Goal: Information Seeking & Learning: Learn about a topic

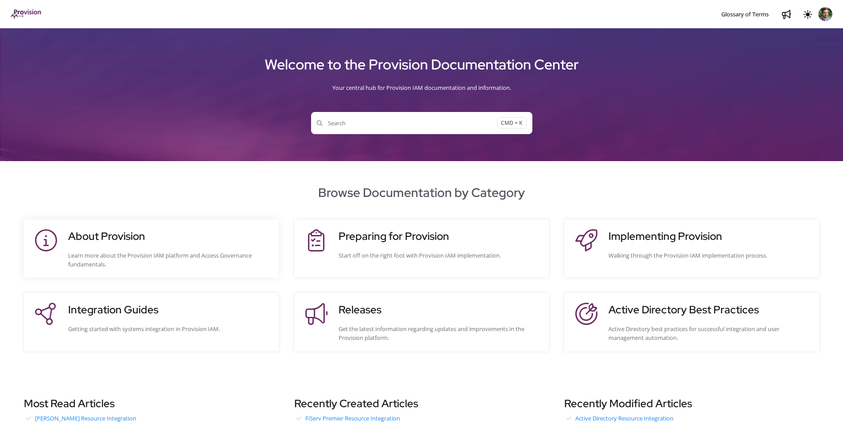
click at [135, 237] on h3 "About Provision" at bounding box center [169, 236] width 202 height 16
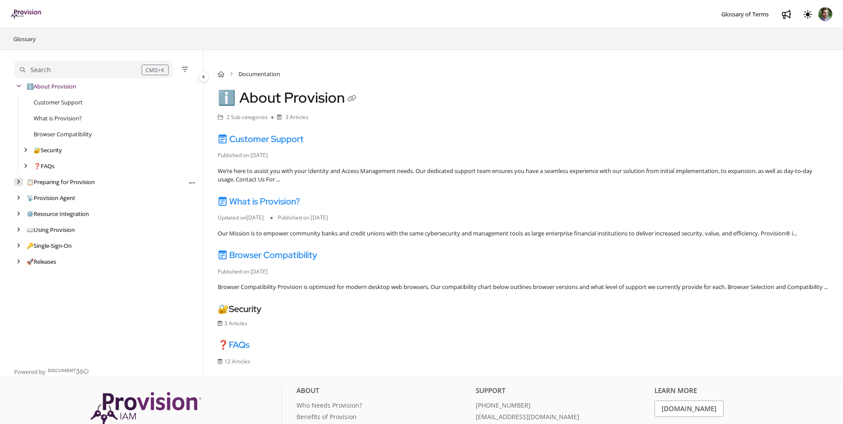
click at [18, 178] on div "arrow" at bounding box center [18, 182] width 9 height 8
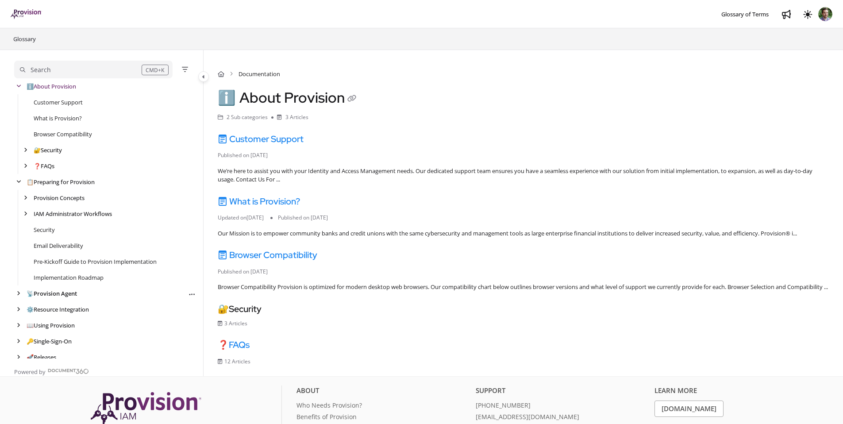
click at [27, 294] on span "📡" at bounding box center [30, 293] width 7 height 8
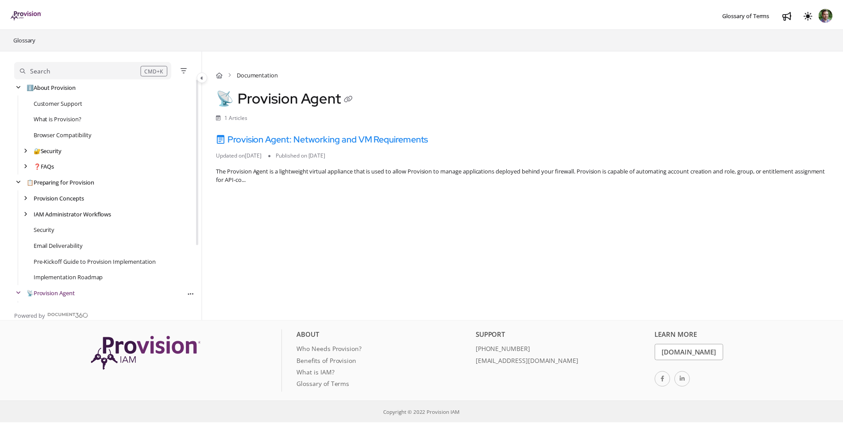
scroll to position [78, 0]
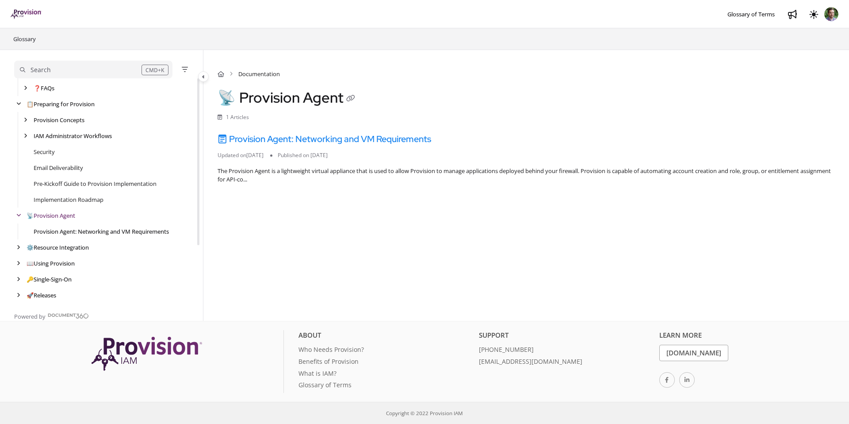
click at [63, 233] on link "Provision Agent: Networking and VM Requirements" at bounding box center [101, 231] width 135 height 9
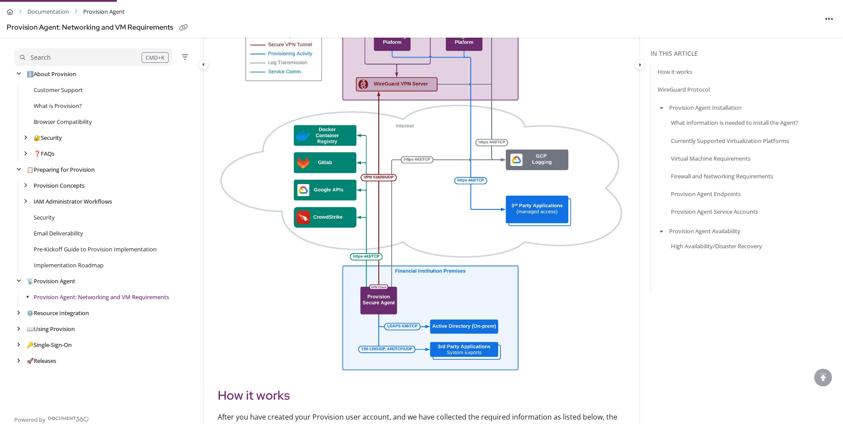
scroll to position [239, 0]
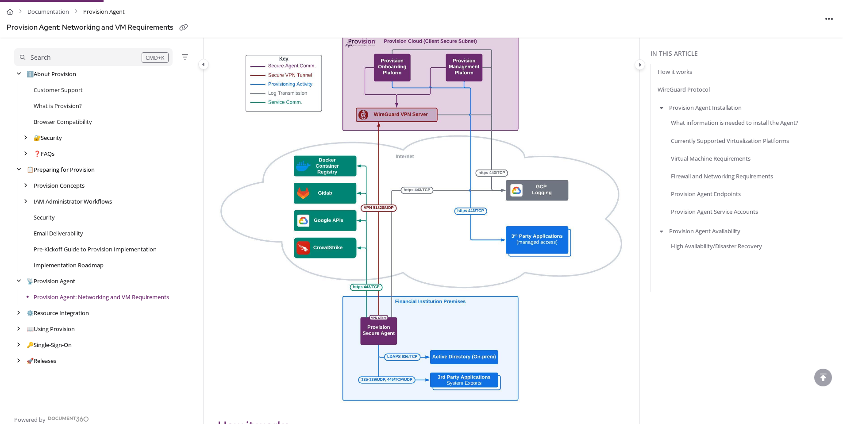
click at [57, 266] on link "Implementation Roadmap" at bounding box center [69, 265] width 70 height 9
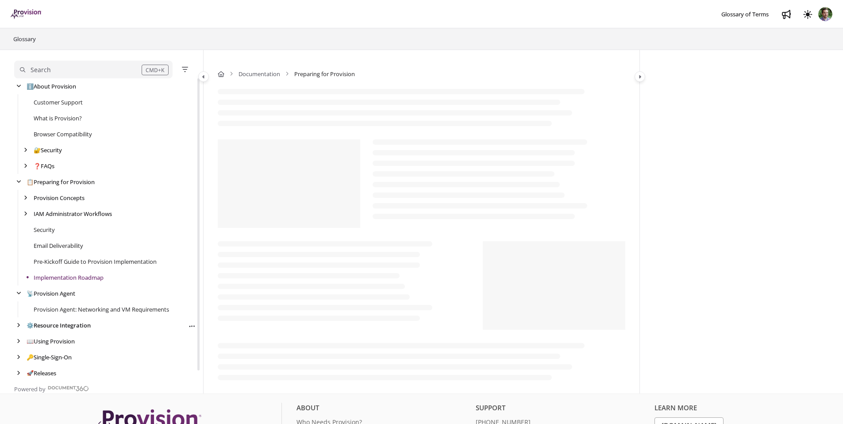
scroll to position [65, 0]
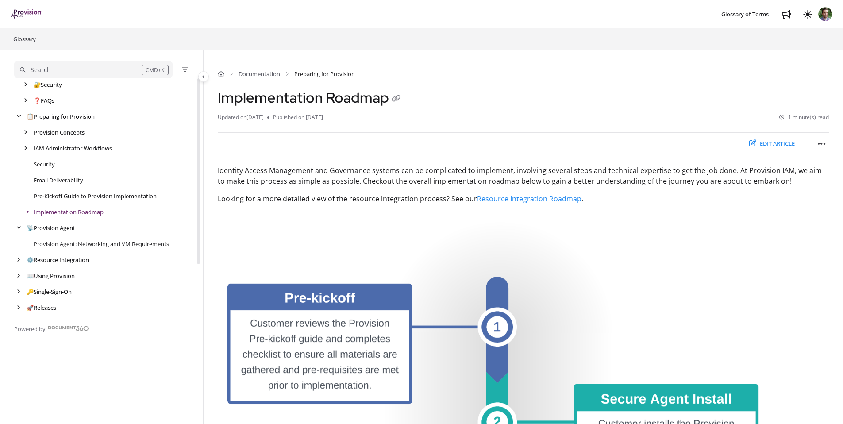
click at [49, 194] on link "Pre-Kickoff Guide to Provision Implementation" at bounding box center [95, 196] width 123 height 9
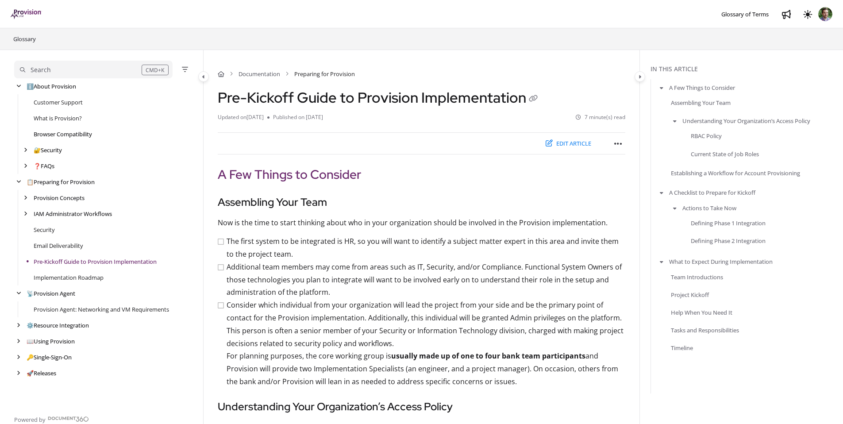
click at [60, 130] on link "Browser Compatibility" at bounding box center [63, 134] width 58 height 9
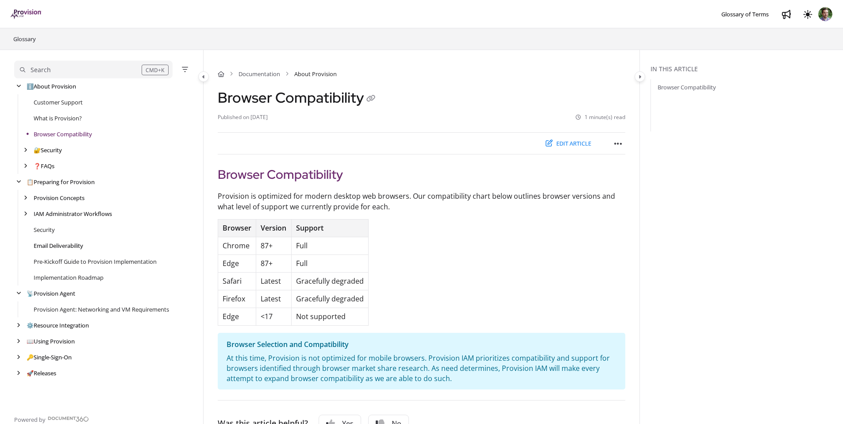
click at [53, 245] on link "Email Deliverability" at bounding box center [59, 245] width 50 height 9
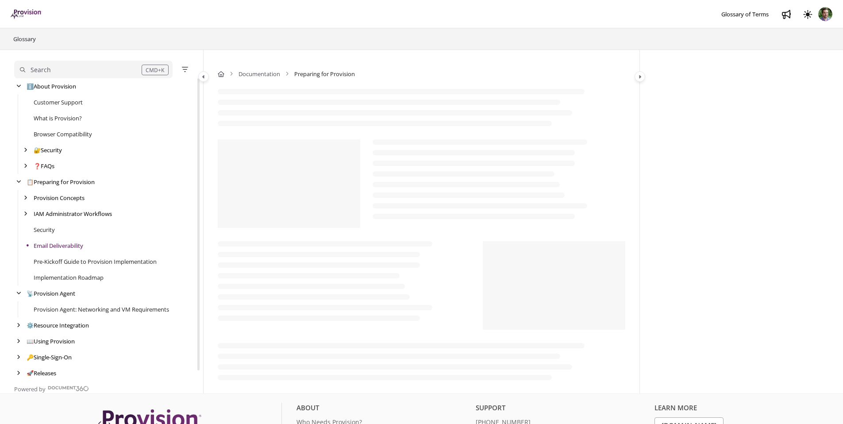
scroll to position [15, 0]
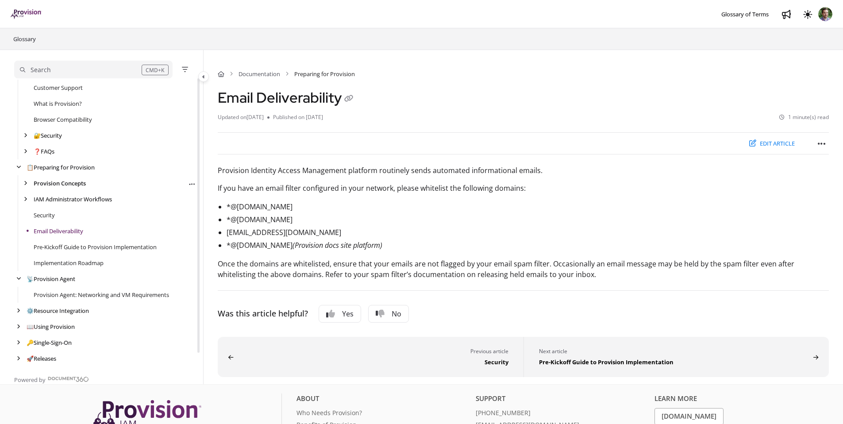
click at [46, 184] on link "Provision Concepts" at bounding box center [60, 183] width 52 height 9
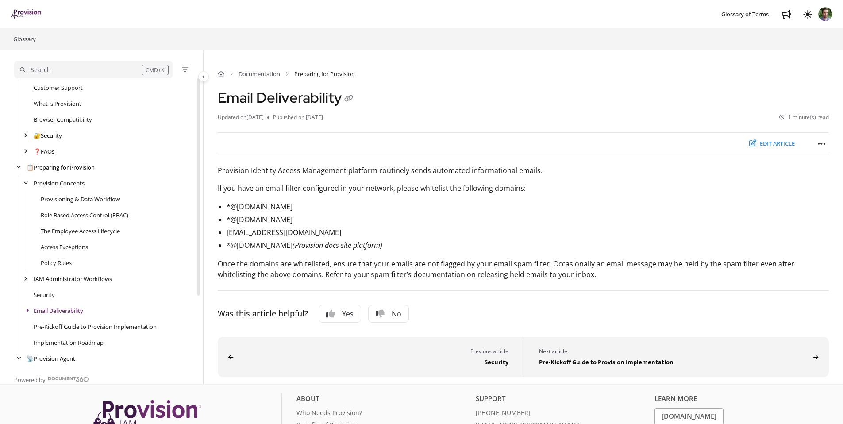
click at [73, 200] on link "Provisioning & Data Workflow" at bounding box center [80, 199] width 79 height 9
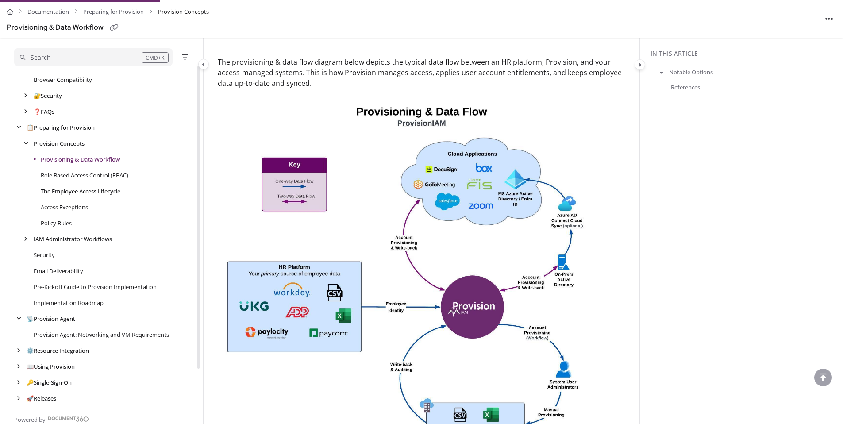
scroll to position [107, 0]
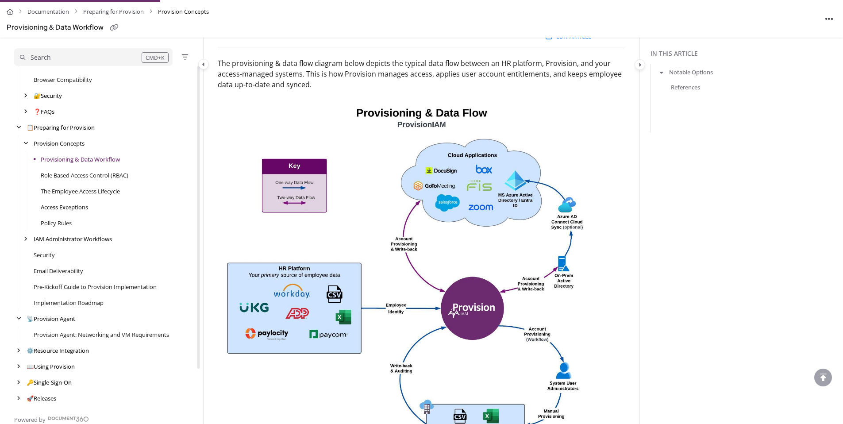
click at [69, 209] on link "Access Exceptions" at bounding box center [64, 207] width 47 height 9
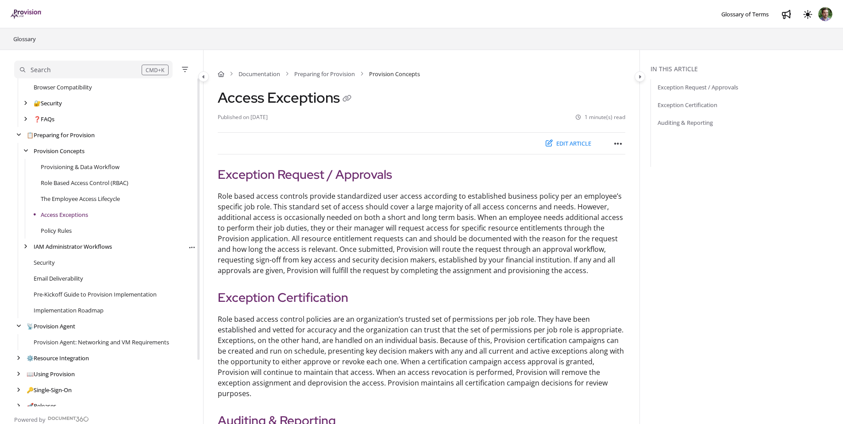
scroll to position [54, 0]
